Goal: Task Accomplishment & Management: Use online tool/utility

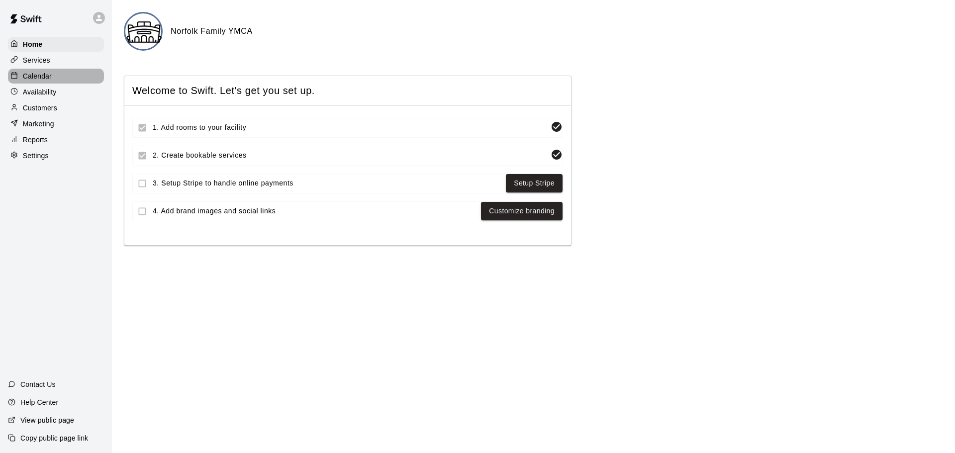
click at [51, 81] on p "Calendar" at bounding box center [37, 76] width 29 height 10
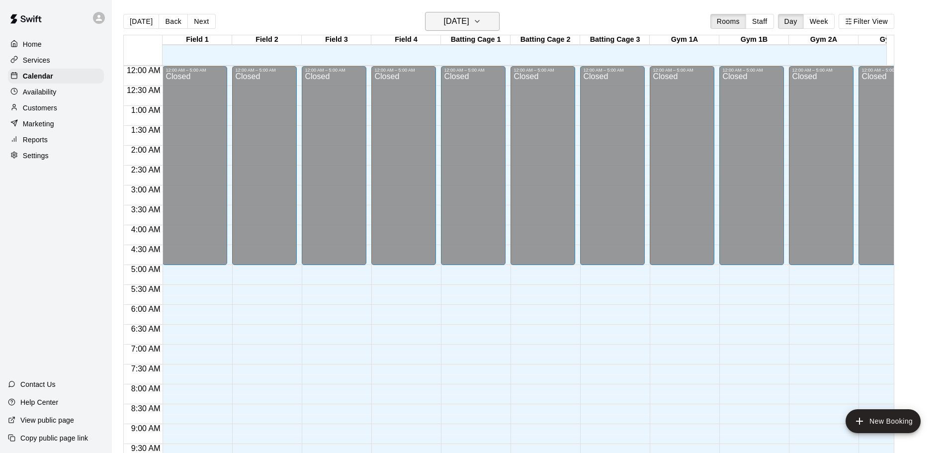
scroll to position [527, 0]
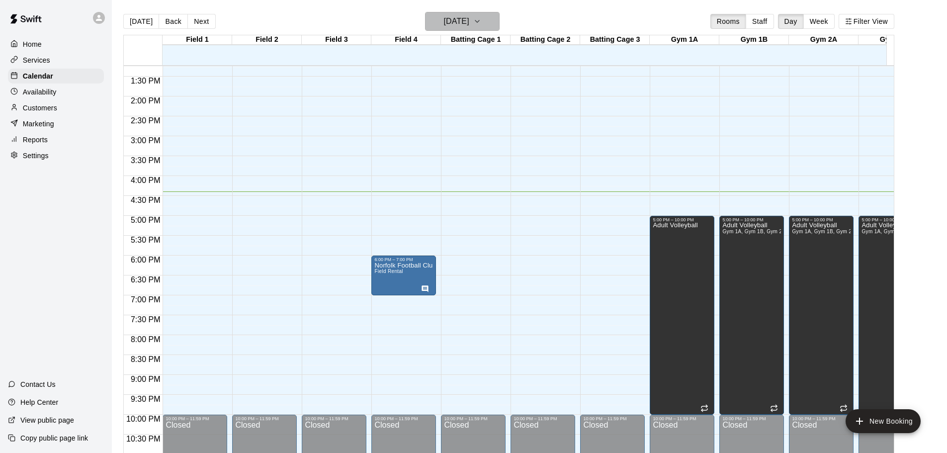
click at [469, 25] on h6 "[DATE]" at bounding box center [456, 21] width 25 height 14
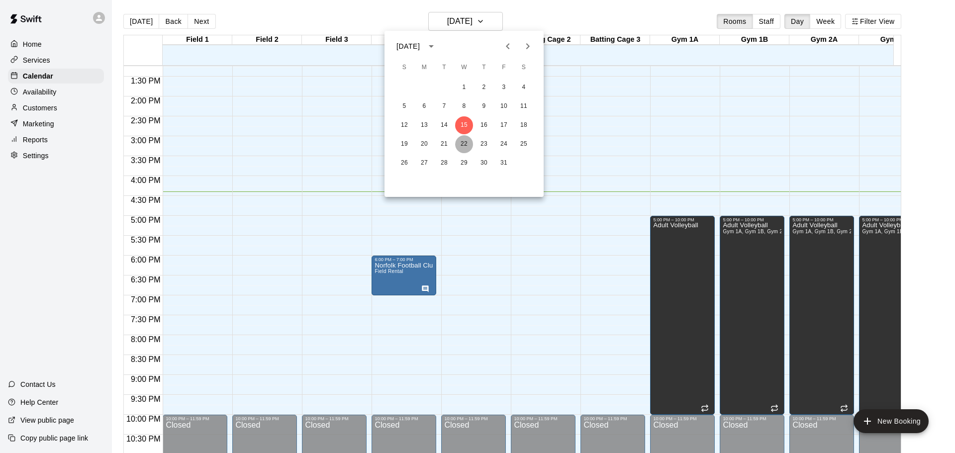
click at [466, 143] on button "22" at bounding box center [464, 144] width 18 height 18
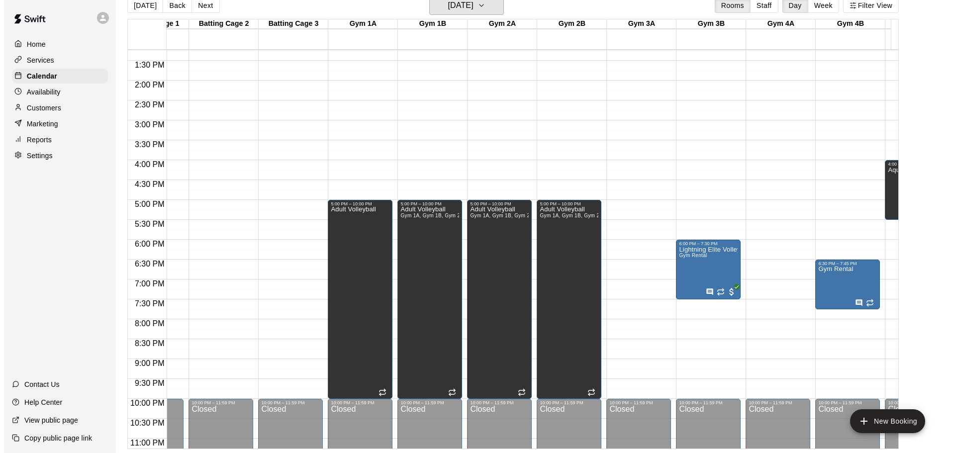
scroll to position [0, 326]
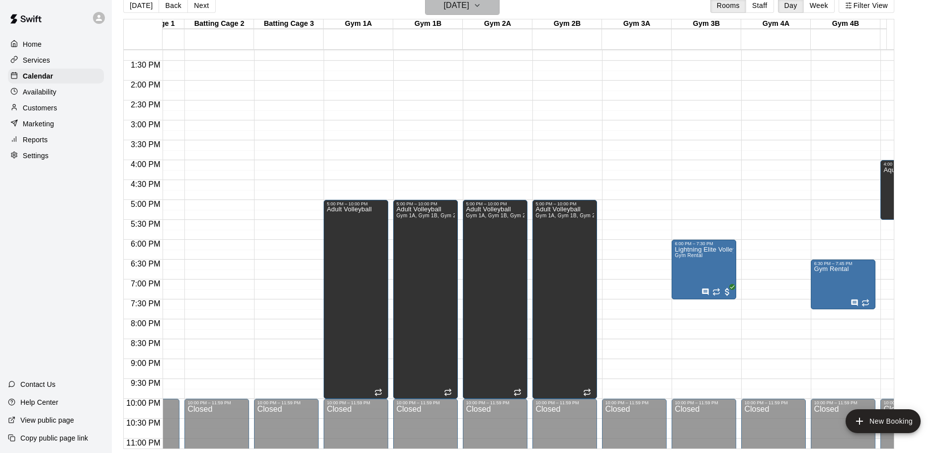
click at [469, 4] on h6 "Wednesday Oct 22" at bounding box center [456, 6] width 25 height 14
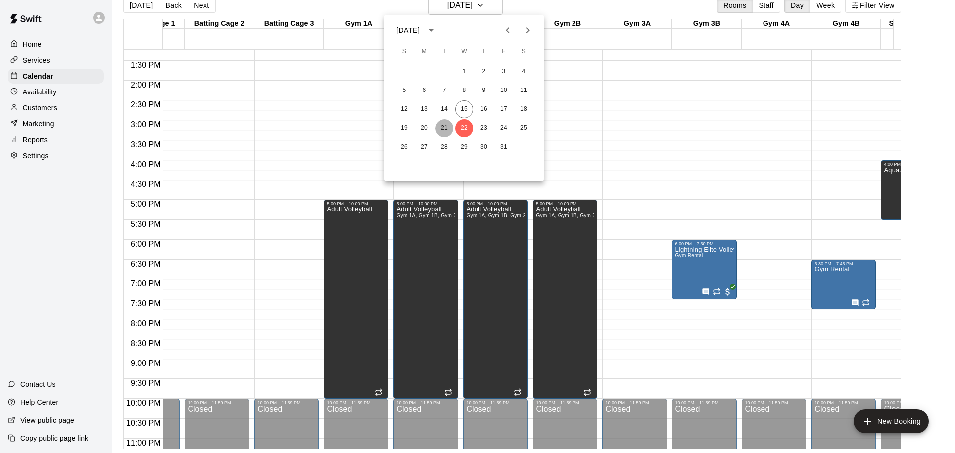
click at [447, 125] on button "21" at bounding box center [444, 128] width 18 height 18
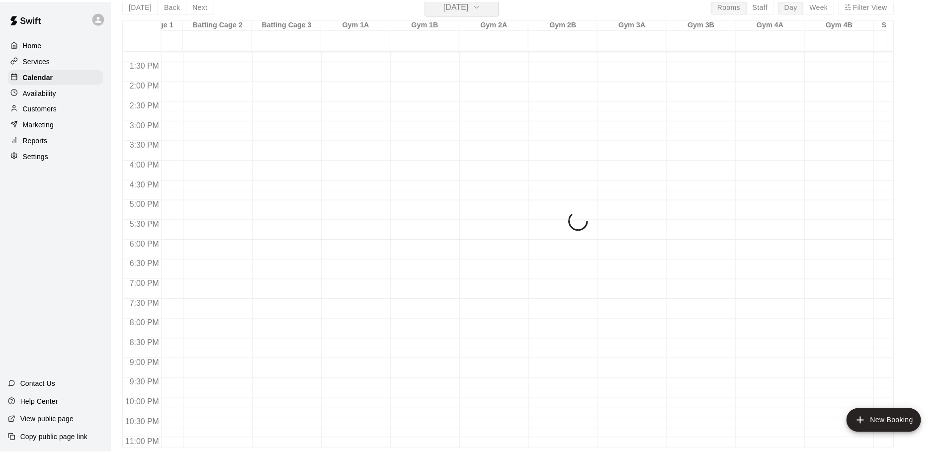
scroll to position [12, 0]
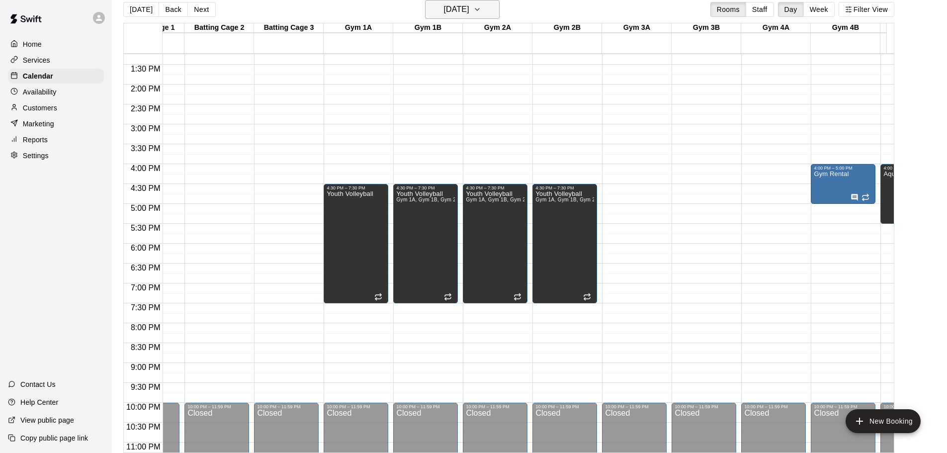
click at [466, 10] on h6 "Tuesday Oct 21" at bounding box center [456, 9] width 25 height 14
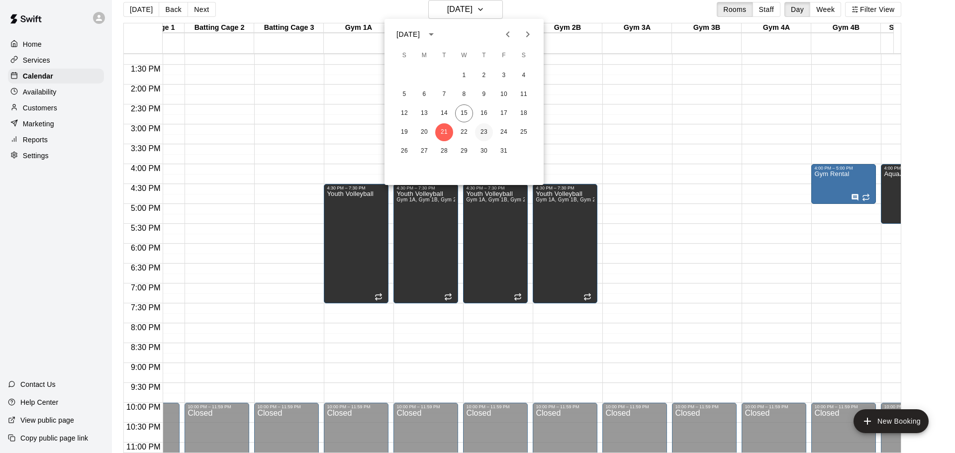
click at [482, 129] on button "23" at bounding box center [484, 132] width 18 height 18
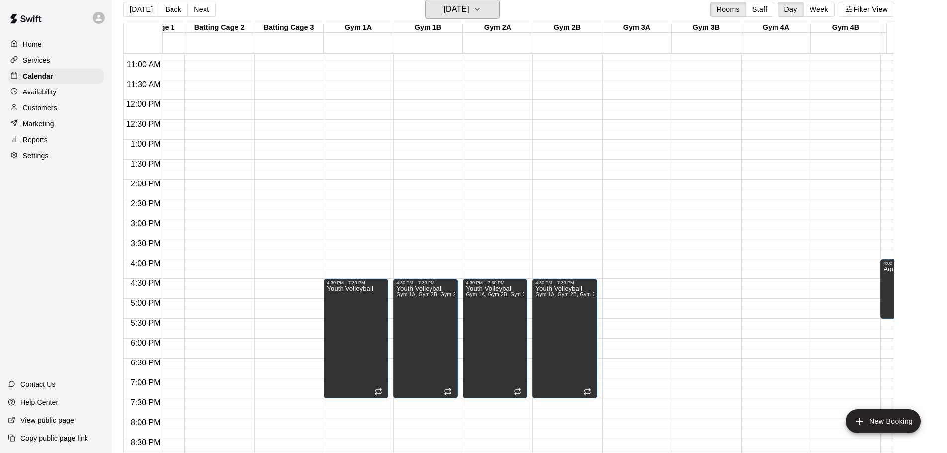
scroll to position [416, 326]
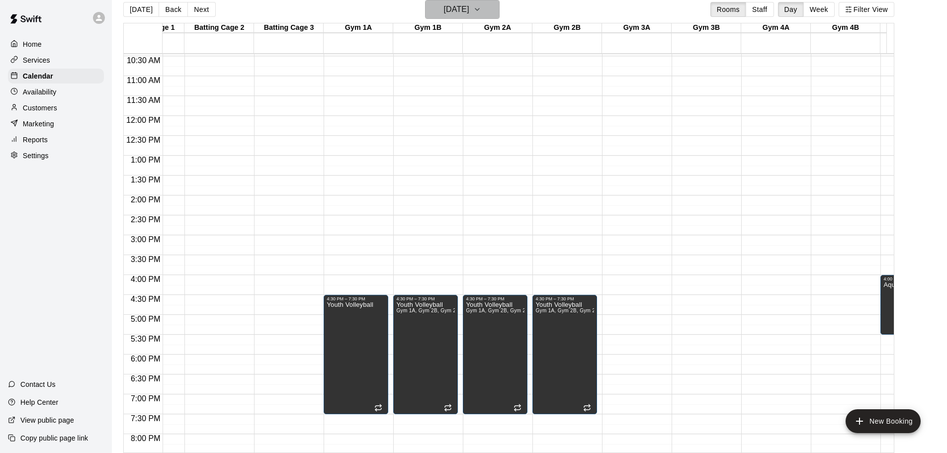
click at [453, 9] on h6 "Thursday Oct 23" at bounding box center [456, 9] width 25 height 14
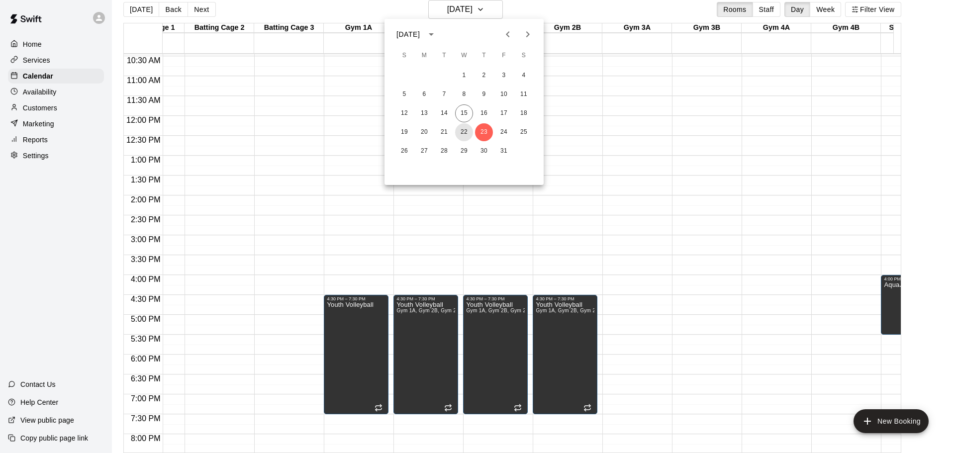
click at [461, 132] on button "22" at bounding box center [464, 132] width 18 height 18
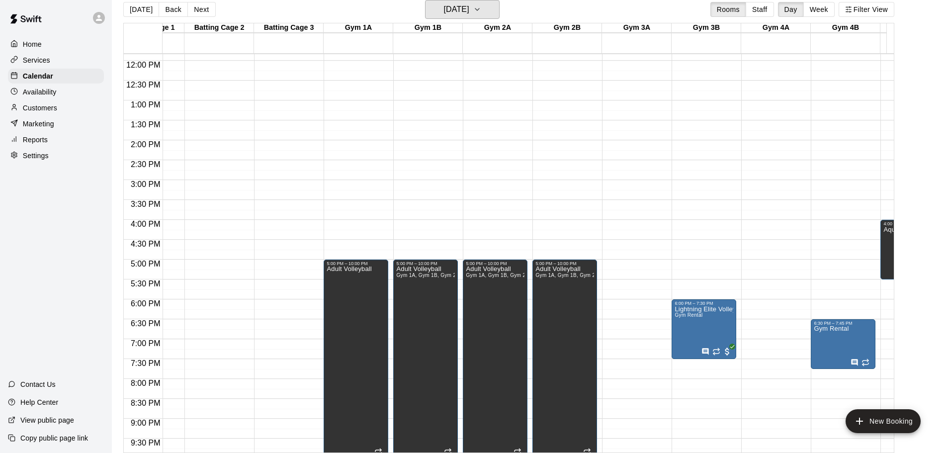
scroll to position [565, 326]
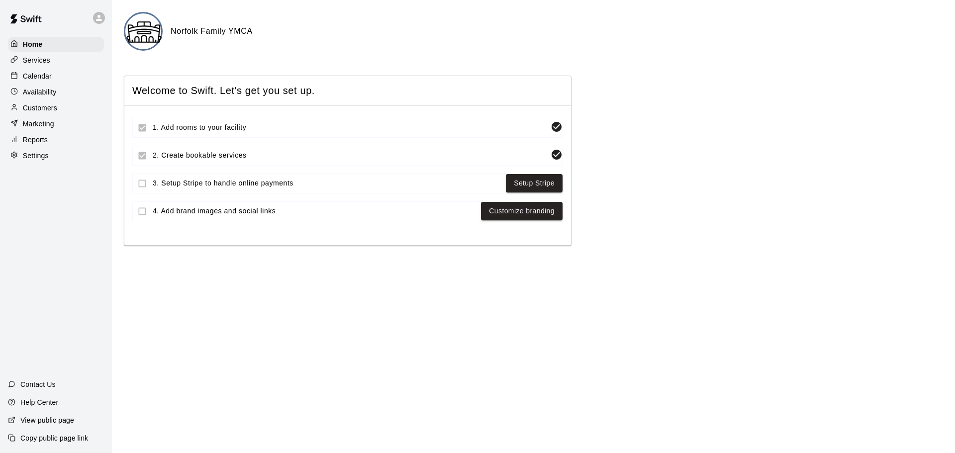
click at [39, 81] on p "Calendar" at bounding box center [37, 76] width 29 height 10
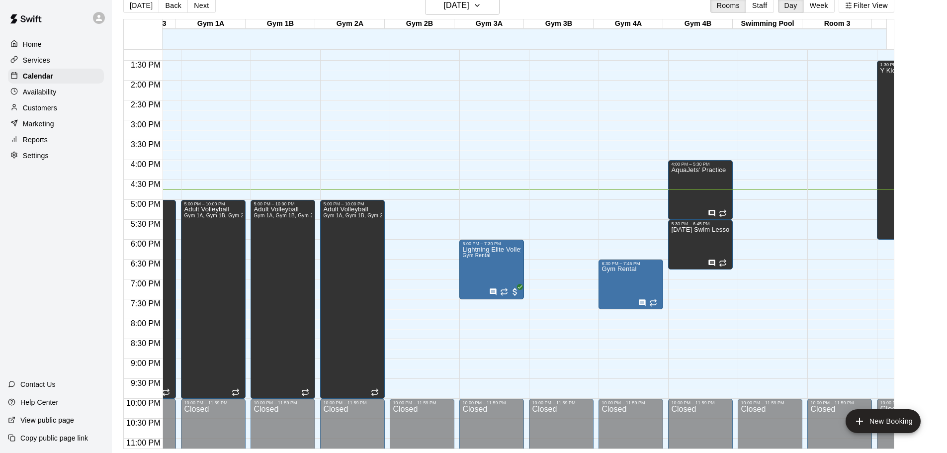
scroll to position [0, 539]
